Goal: Transaction & Acquisition: Purchase product/service

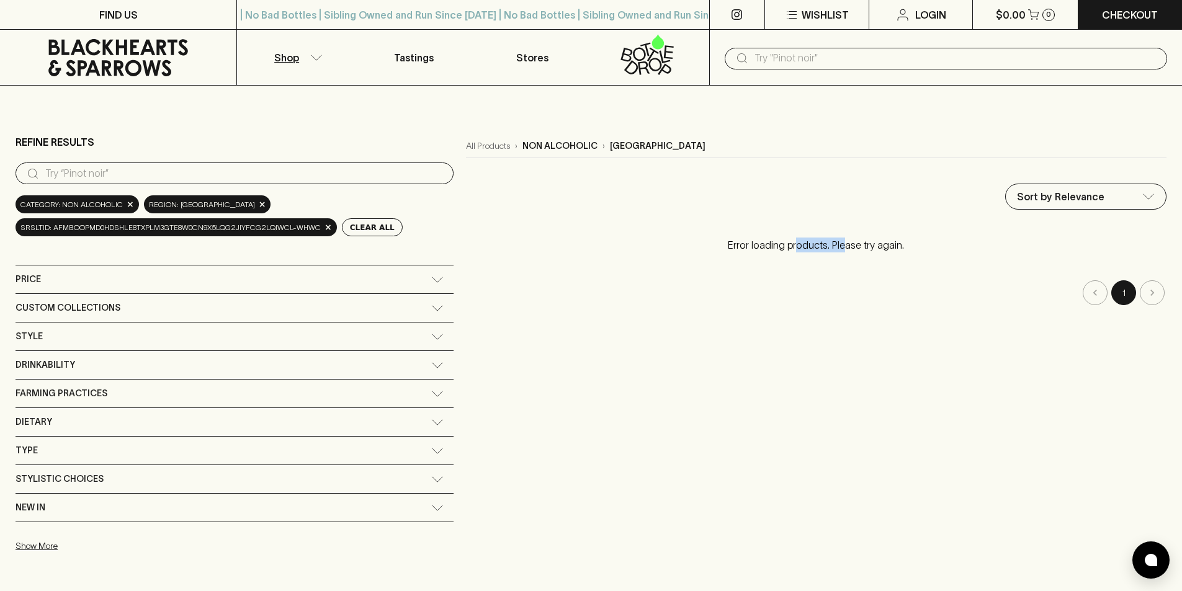
drag, startPoint x: 785, startPoint y: 244, endPoint x: 895, endPoint y: 250, distance: 109.4
click at [881, 250] on p "Error loading products. Please try again." at bounding box center [816, 245] width 700 height 40
click at [899, 250] on p "Error loading products. Please try again." at bounding box center [816, 245] width 700 height 40
click at [329, 53] on button "Shop" at bounding box center [296, 57] width 118 height 55
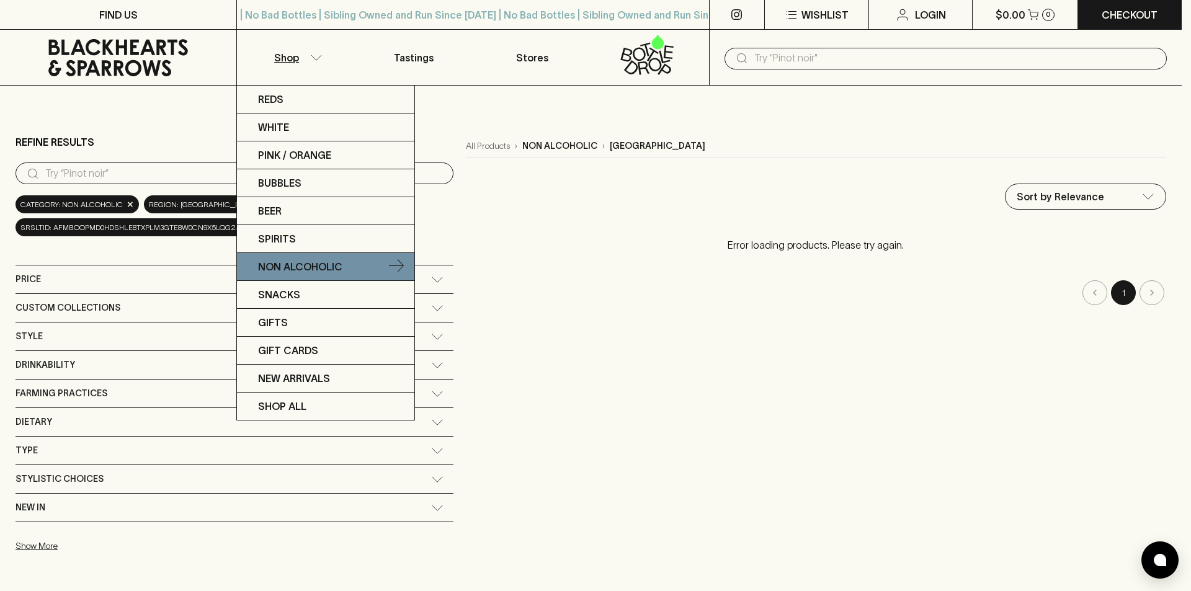
click at [329, 266] on p "Non Alcoholic" at bounding box center [300, 266] width 84 height 15
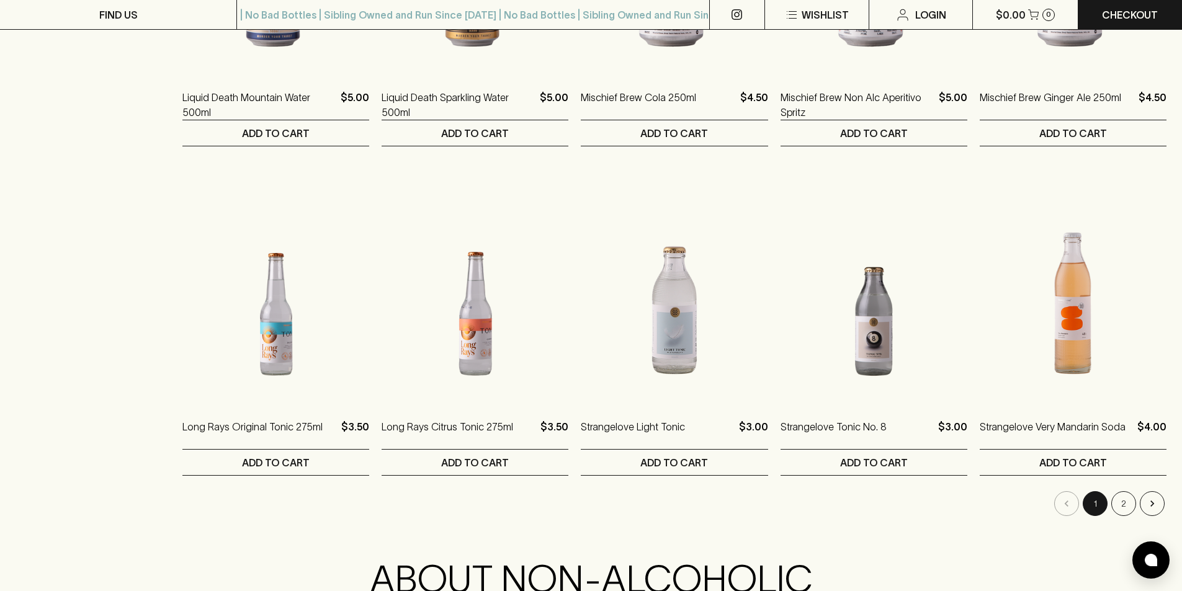
scroll to position [1117, 0]
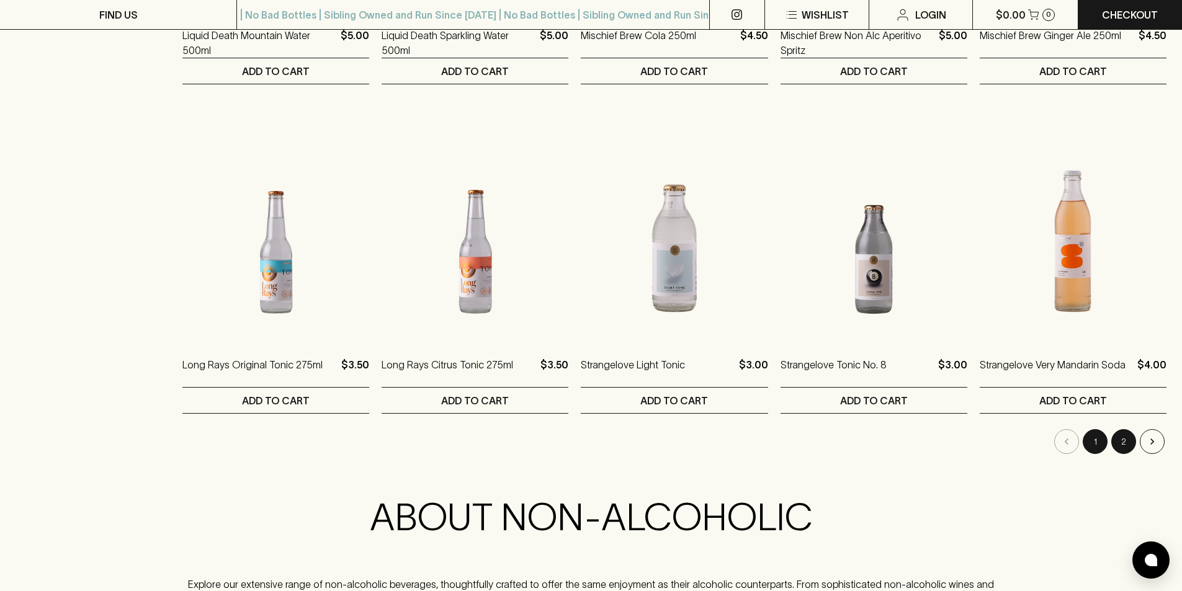
click at [1128, 437] on button "2" at bounding box center [1123, 441] width 25 height 25
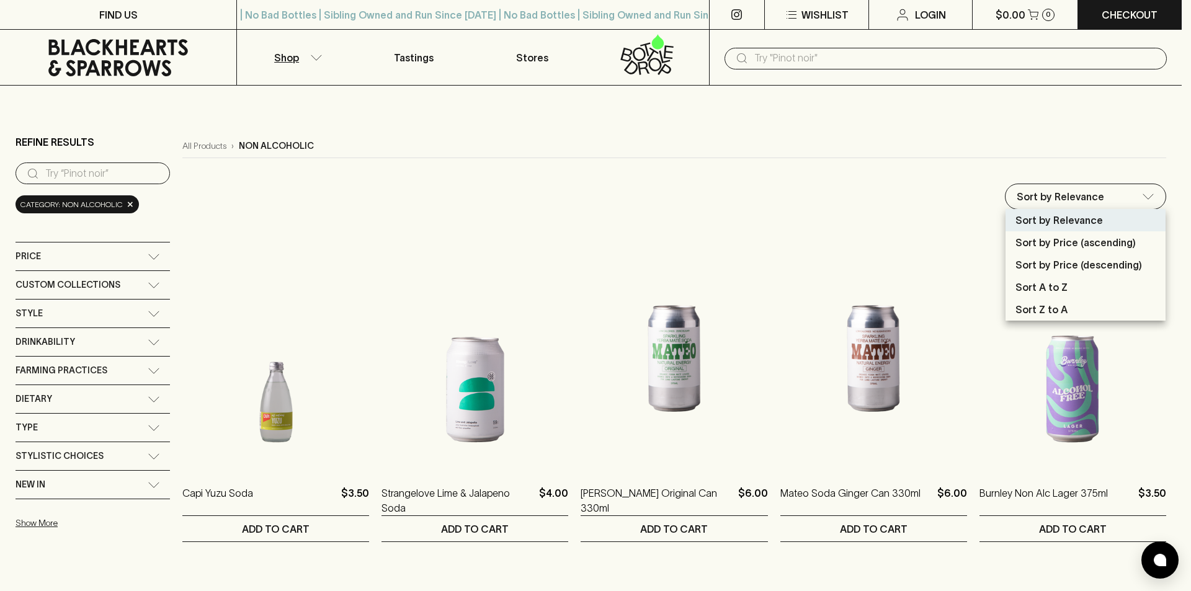
click at [802, 208] on div at bounding box center [595, 295] width 1191 height 591
